Goal: Task Accomplishment & Management: Complete application form

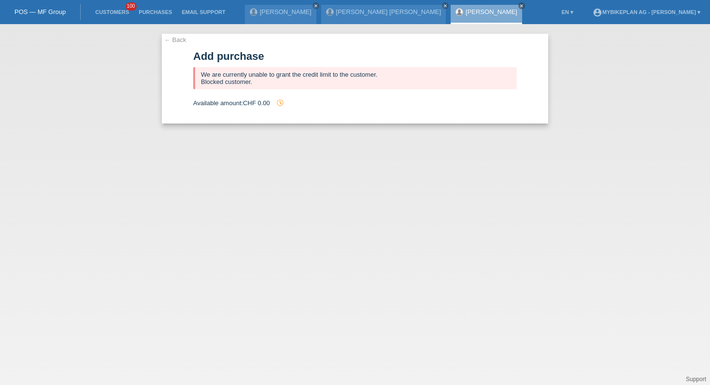
click at [111, 6] on li "Customers 100" at bounding box center [111, 12] width 43 height 25
click at [111, 10] on link "Customers" at bounding box center [111, 12] width 43 height 6
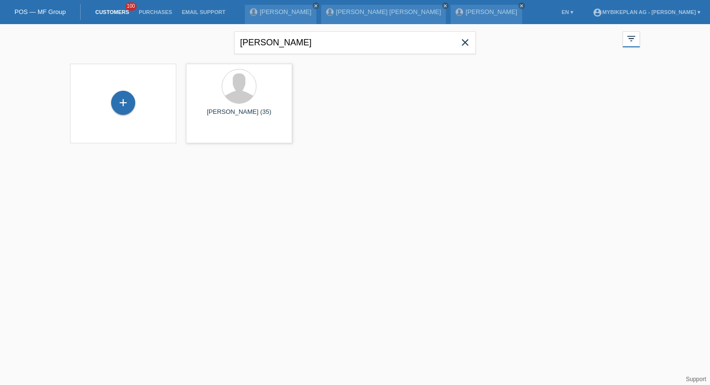
click at [467, 40] on icon "close" at bounding box center [465, 43] width 12 height 12
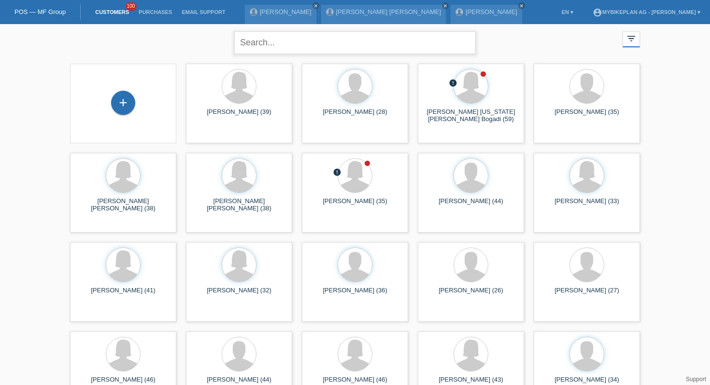
click at [321, 46] on input "text" at bounding box center [354, 42] width 241 height 23
type input "cr"
click at [205, 138] on span "Show" at bounding box center [208, 134] width 16 height 7
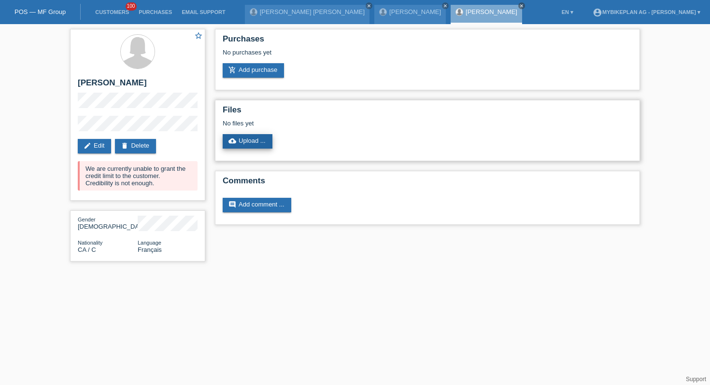
click at [235, 141] on icon "cloud_upload" at bounding box center [232, 141] width 8 height 8
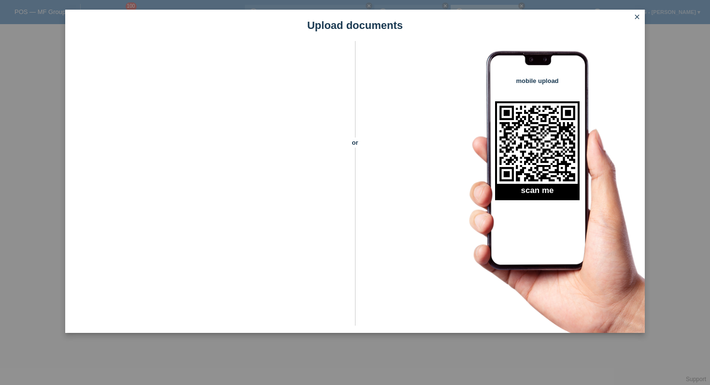
click at [1, 197] on div "Upload documents or mobile upload scan me close" at bounding box center [355, 192] width 710 height 385
click at [635, 20] on icon "close" at bounding box center [637, 17] width 8 height 8
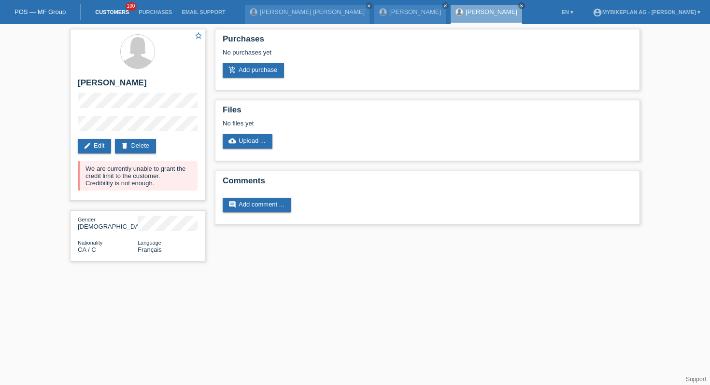
click at [105, 14] on link "Customers" at bounding box center [111, 12] width 43 height 6
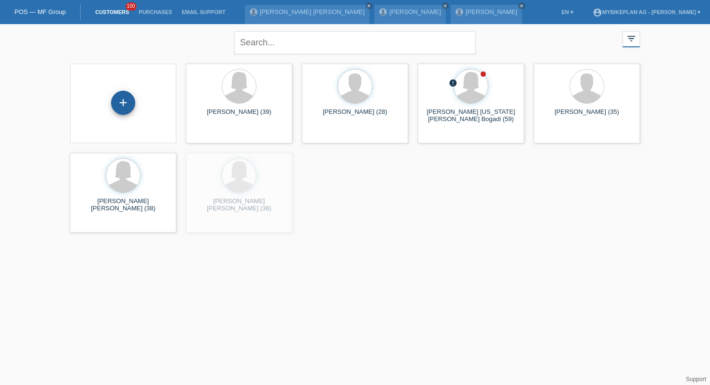
click at [125, 106] on div "+" at bounding box center [123, 103] width 24 height 24
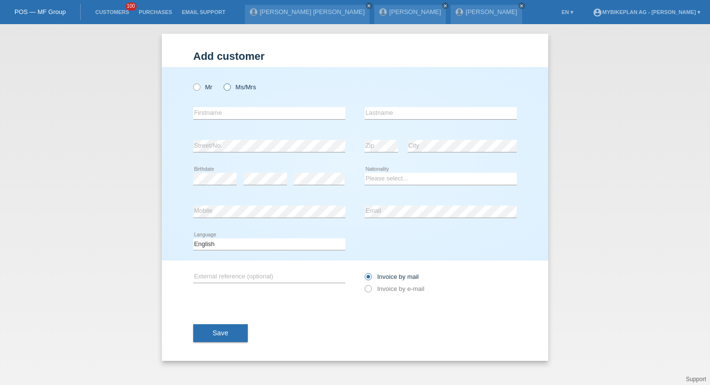
click at [230, 90] on label "Ms/Mrs" at bounding box center [240, 87] width 32 height 7
click at [230, 90] on input "Ms/Mrs" at bounding box center [227, 87] width 6 height 6
radio input "true"
click at [226, 115] on input "text" at bounding box center [269, 113] width 152 height 12
type input "Maren Julia"
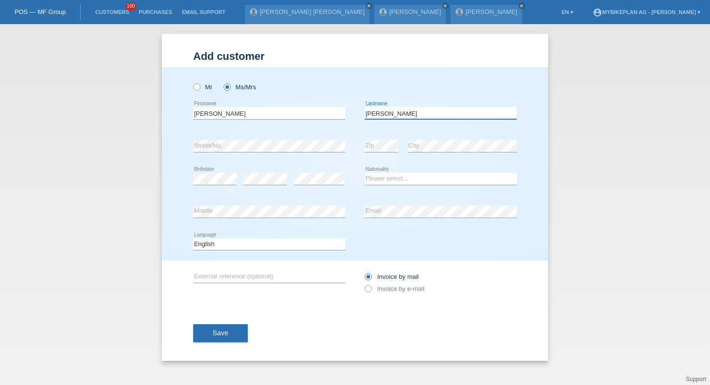
type input "Seemann"
select select "DE"
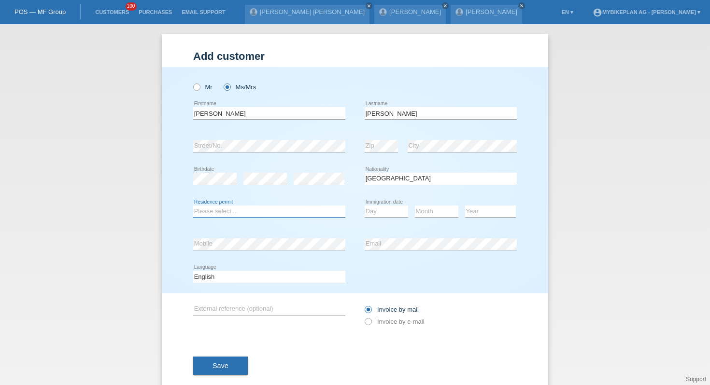
select select "B"
select select "24"
select select "08"
select select "2019"
click at [282, 277] on select "Deutsch Français Italiano English" at bounding box center [269, 277] width 152 height 12
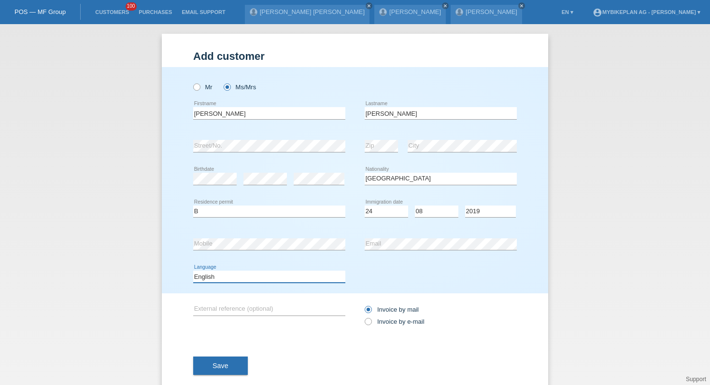
select select "de"
click at [393, 318] on div "Invoice by mail Invoice by e-mail" at bounding box center [441, 316] width 152 height 24
click at [392, 319] on label "Invoice by e-mail" at bounding box center [395, 321] width 60 height 7
click at [371, 319] on input "Invoice by e-mail" at bounding box center [368, 324] width 6 height 12
radio input "true"
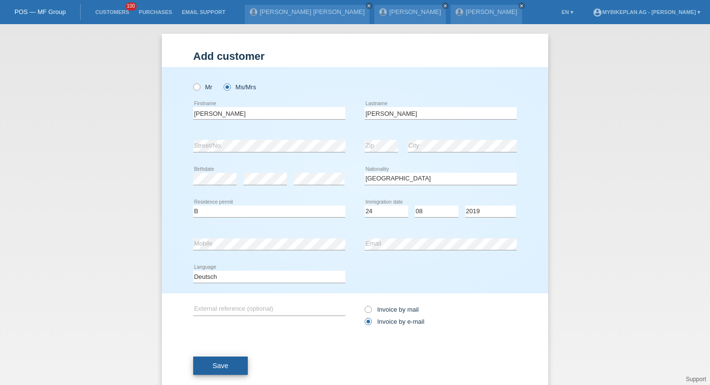
click at [223, 375] on button "Save" at bounding box center [220, 366] width 55 height 18
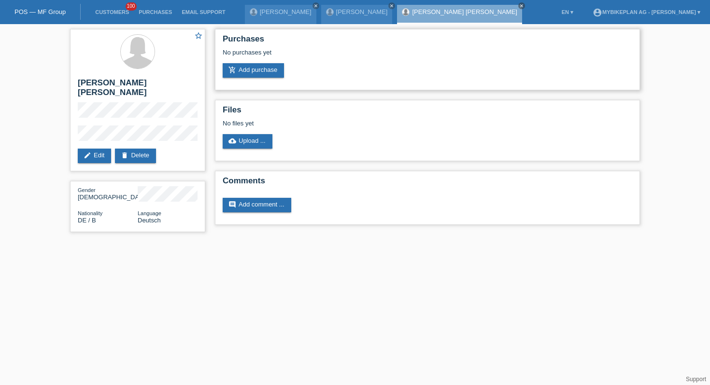
click at [243, 62] on div "No purchases yet" at bounding box center [427, 56] width 409 height 14
click at [243, 76] on link "add_shopping_cart Add purchase" at bounding box center [253, 70] width 61 height 14
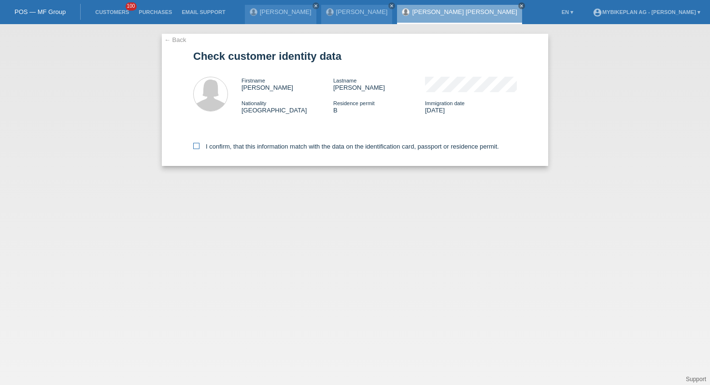
click at [237, 144] on label "I confirm, that this information match with the data on the identification card…" at bounding box center [346, 146] width 306 height 7
click at [199, 144] on input "I confirm, that this information match with the data on the identification card…" at bounding box center [196, 146] width 6 height 6
checkbox input "true"
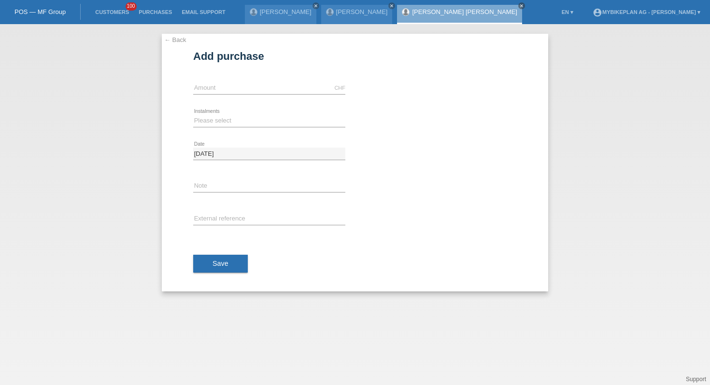
click at [239, 88] on input "text" at bounding box center [269, 88] width 152 height 12
type input "4499.00"
click at [203, 118] on select "Please select 6 instalments 12 instalments 18 instalments 24 instalments 36 ins…" at bounding box center [269, 121] width 152 height 12
click at [276, 124] on select "Please select 6 instalments 12 instalments 18 instalments 24 instalments 36 ins…" at bounding box center [269, 121] width 152 height 12
select select "487"
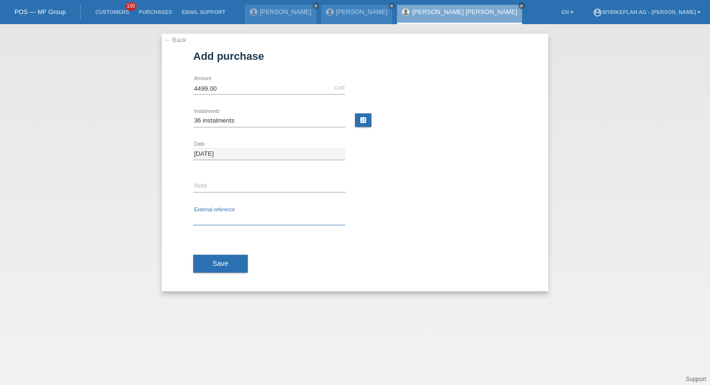
click at [223, 218] on input "text" at bounding box center [269, 219] width 152 height 12
paste input "42890160646"
type input "42890160646"
click at [221, 258] on button "Save" at bounding box center [220, 264] width 55 height 18
